Goal: Task Accomplishment & Management: Complete application form

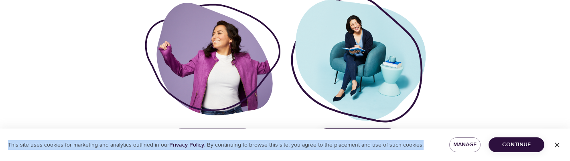
drag, startPoint x: 259, startPoint y: 159, endPoint x: 107, endPoint y: 185, distance: 154.6
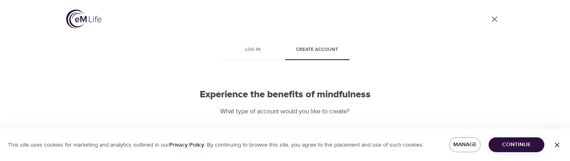
click at [143, 39] on div "User Profile" at bounding box center [285, 20] width 438 height 41
